Goal: Task Accomplishment & Management: Use online tool/utility

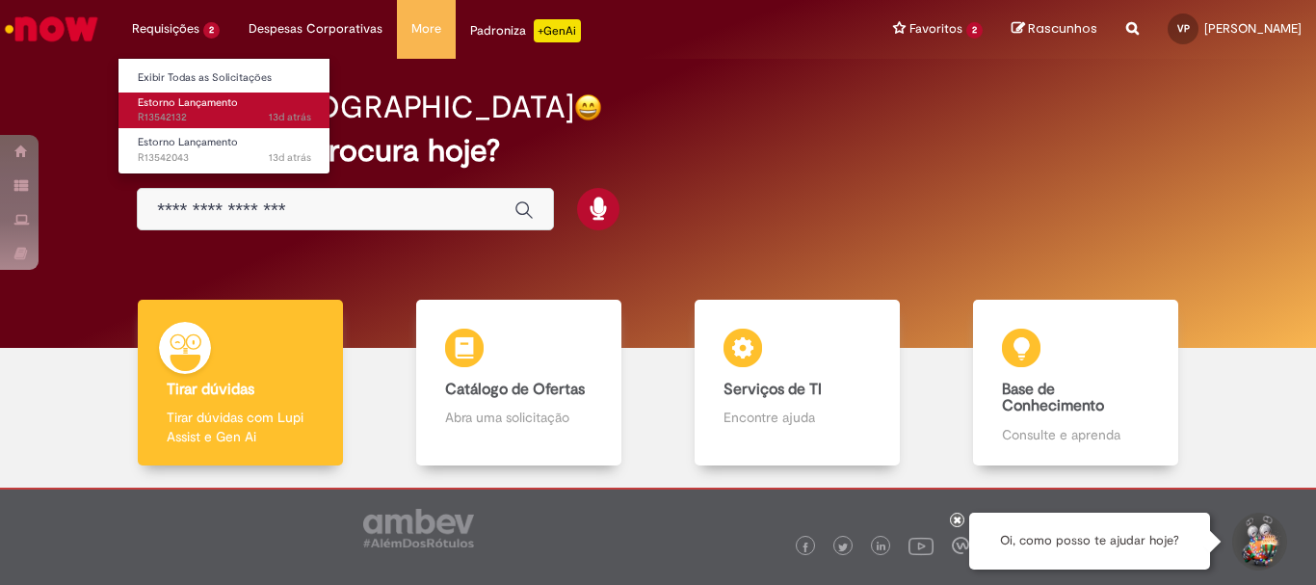
click at [222, 108] on span "Estorno Lançamento" at bounding box center [188, 102] width 100 height 14
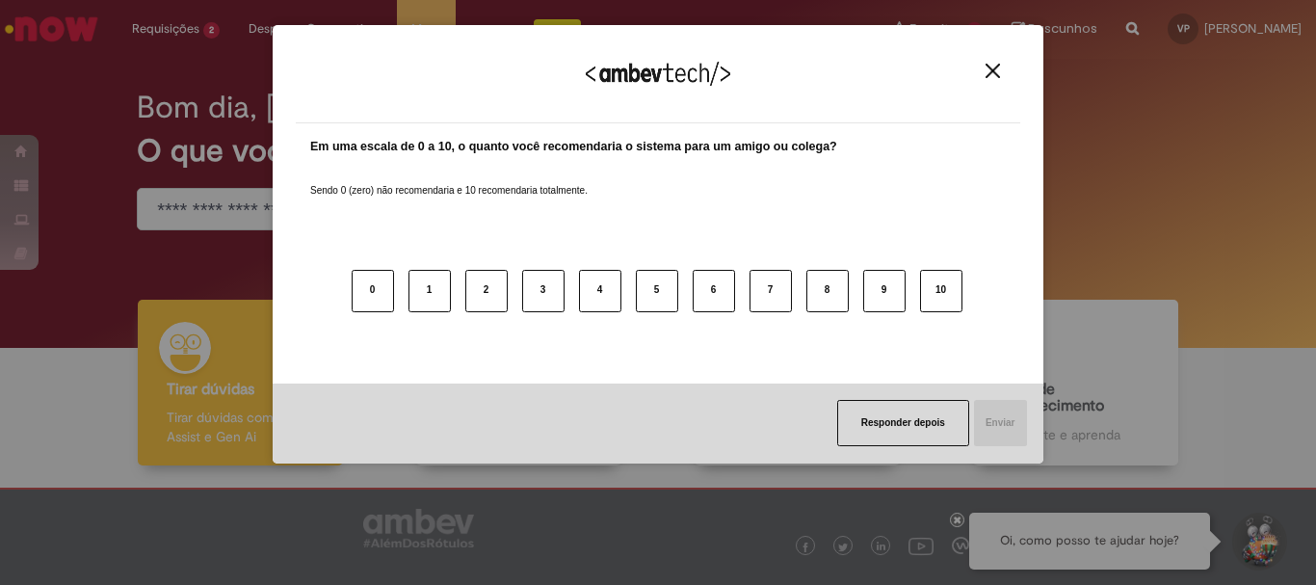
click at [995, 65] on img "Close" at bounding box center [992, 71] width 14 height 14
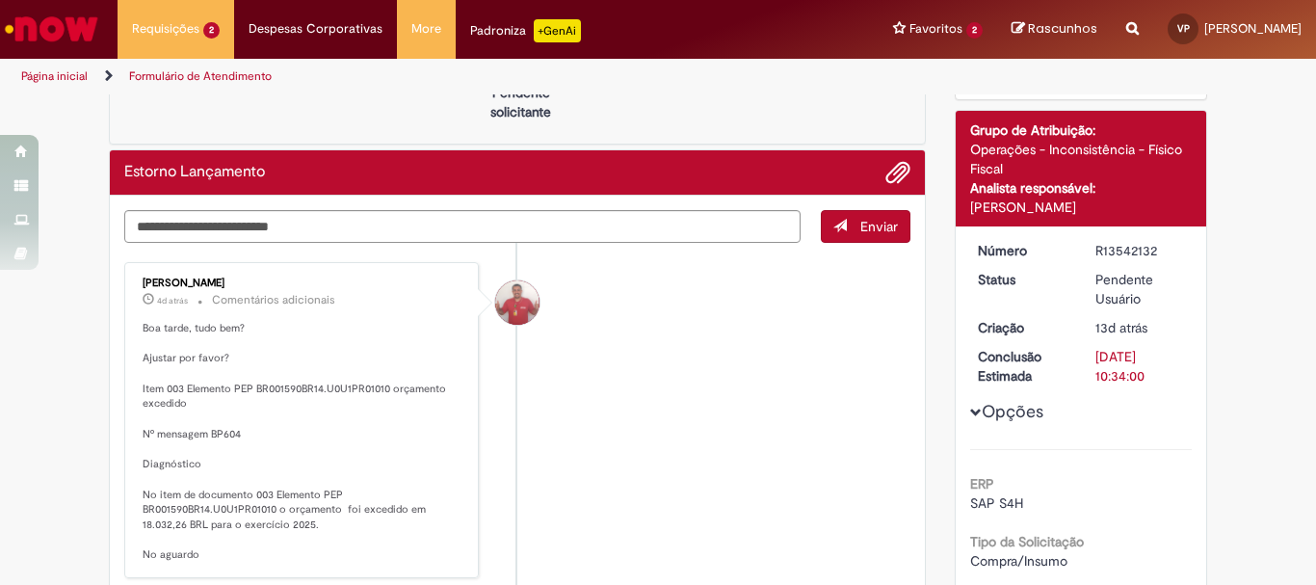
scroll to position [246, 0]
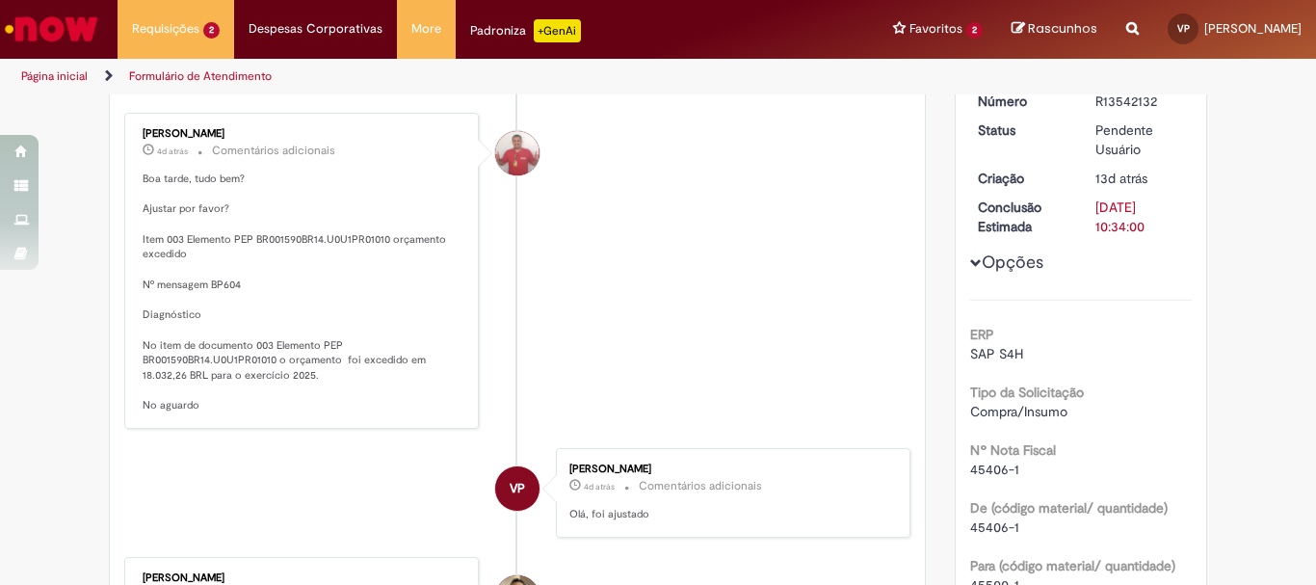
click at [845, 205] on li "[PERSON_NAME] 4d atrás 4 dias atrás Comentários adicionais Boa tarde, tudo bem?…" at bounding box center [517, 271] width 786 height 316
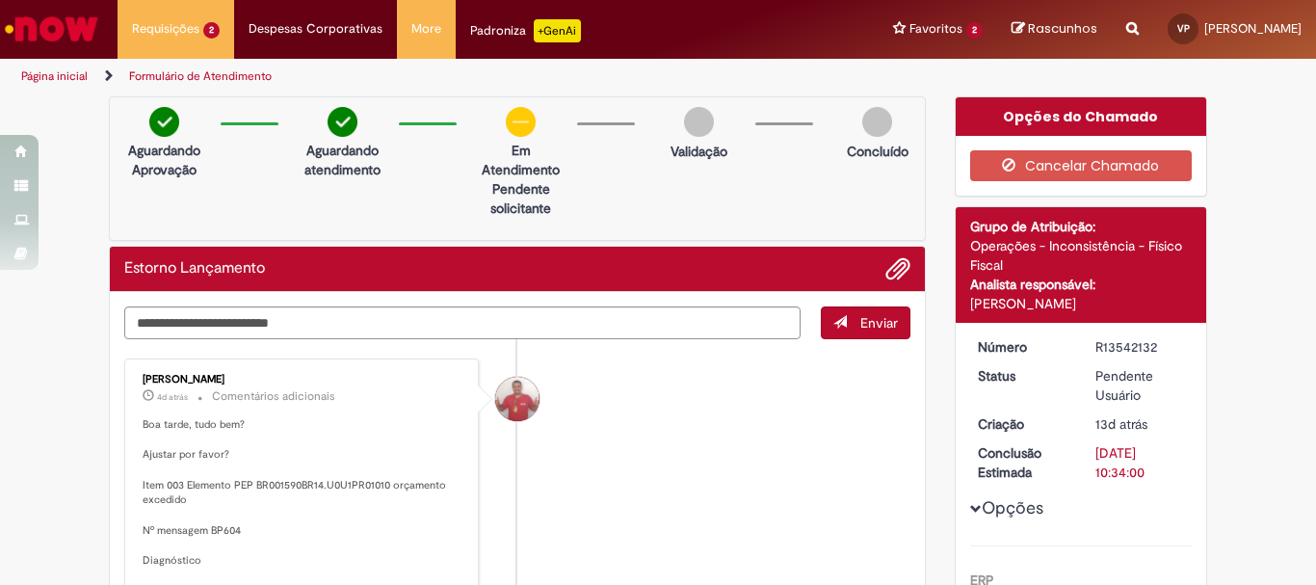
click at [35, 54] on link "Ir para a Homepage" at bounding box center [51, 29] width 103 height 58
